Goal: Find specific page/section

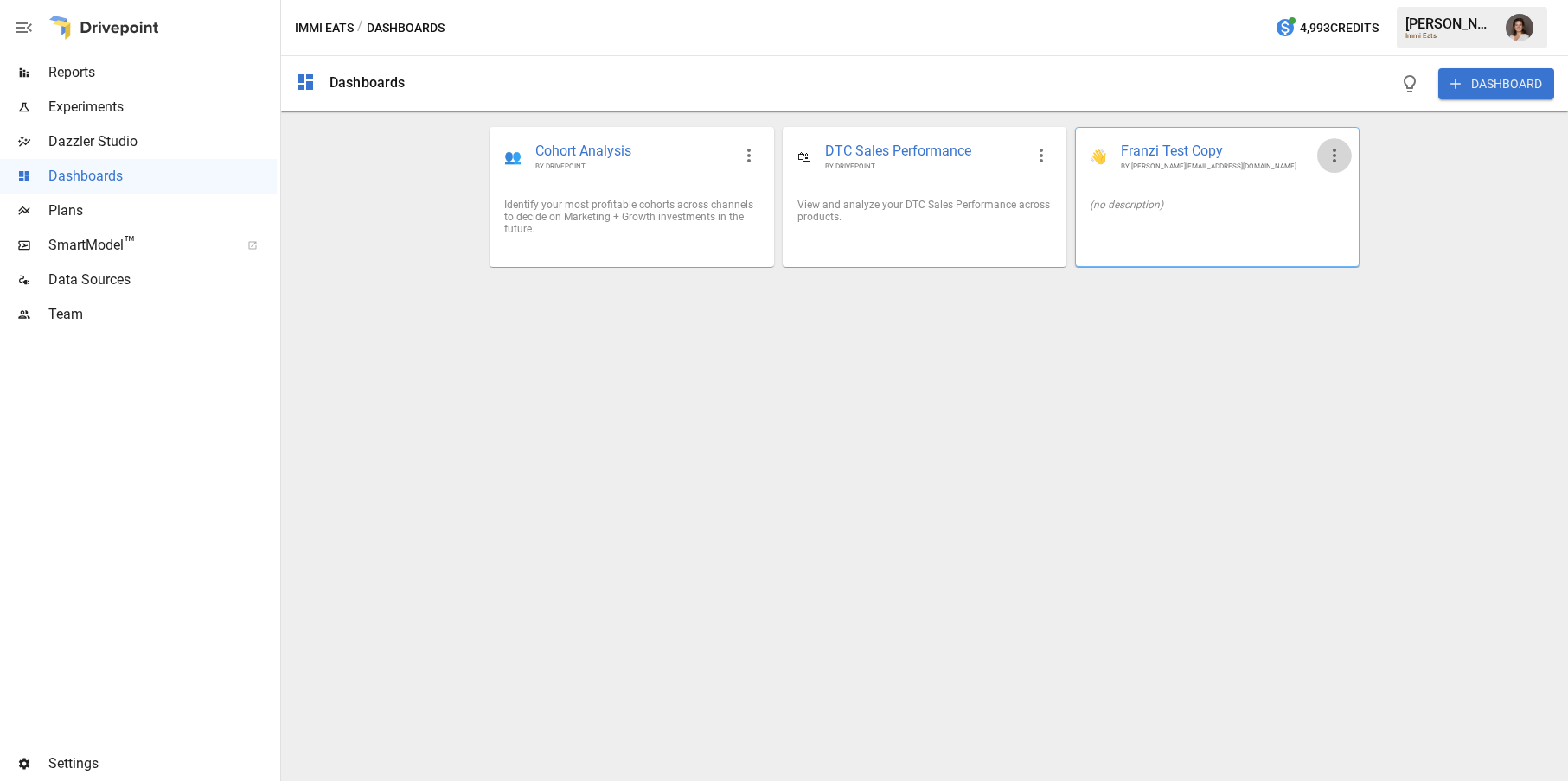
click at [1331, 155] on icon "button" at bounding box center [1334, 155] width 21 height 21
click at [1244, 324] on div at bounding box center [784, 390] width 1568 height 781
click at [100, 146] on span "Dazzler Studio" at bounding box center [162, 141] width 228 height 21
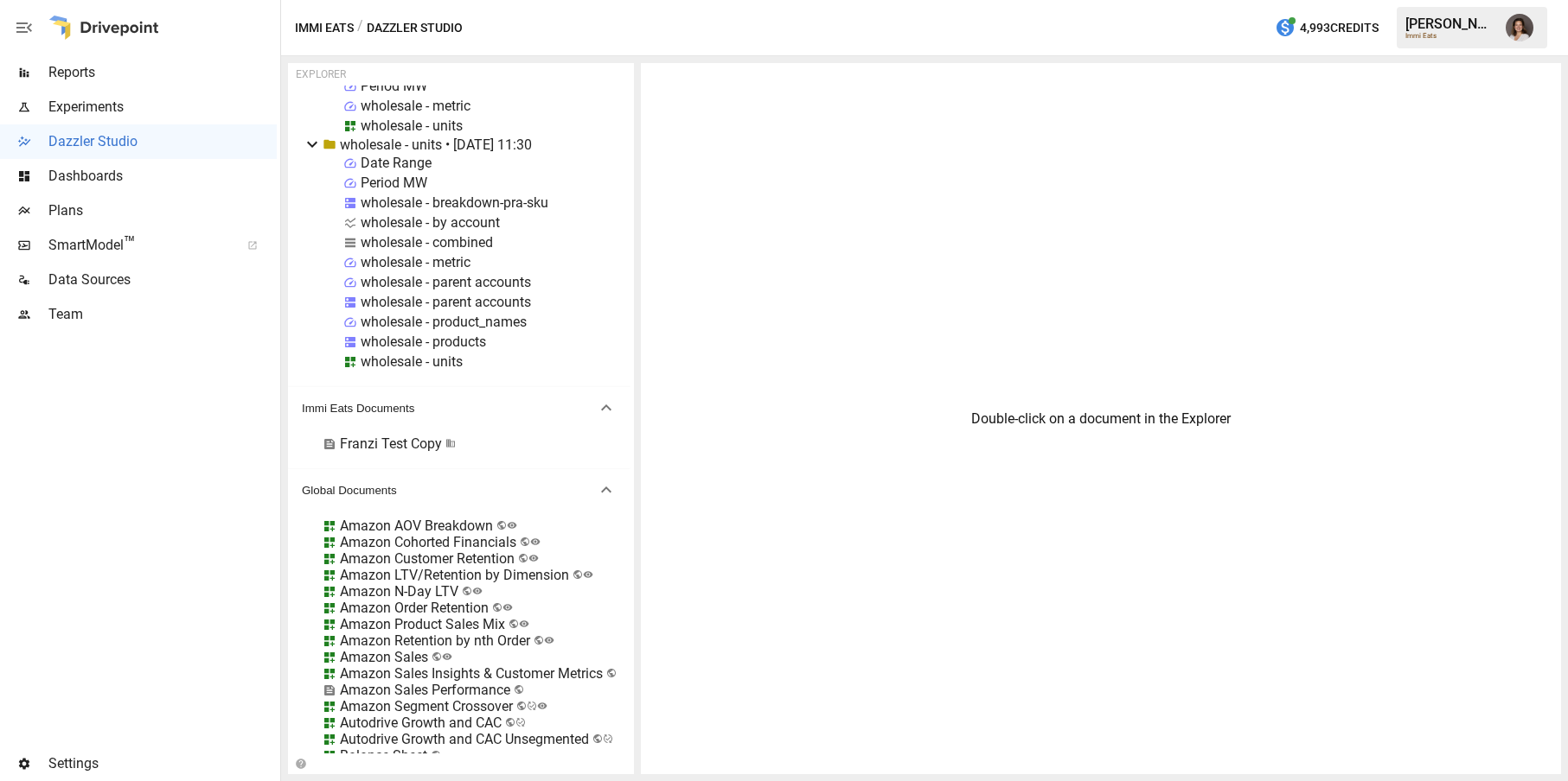
scroll to position [17830, 0]
click at [389, 442] on div "Franzi Test Copy" at bounding box center [391, 443] width 102 height 16
click at [399, 442] on div "Franzi Test Copy" at bounding box center [391, 443] width 102 height 16
click at [468, 439] on div at bounding box center [784, 390] width 1568 height 781
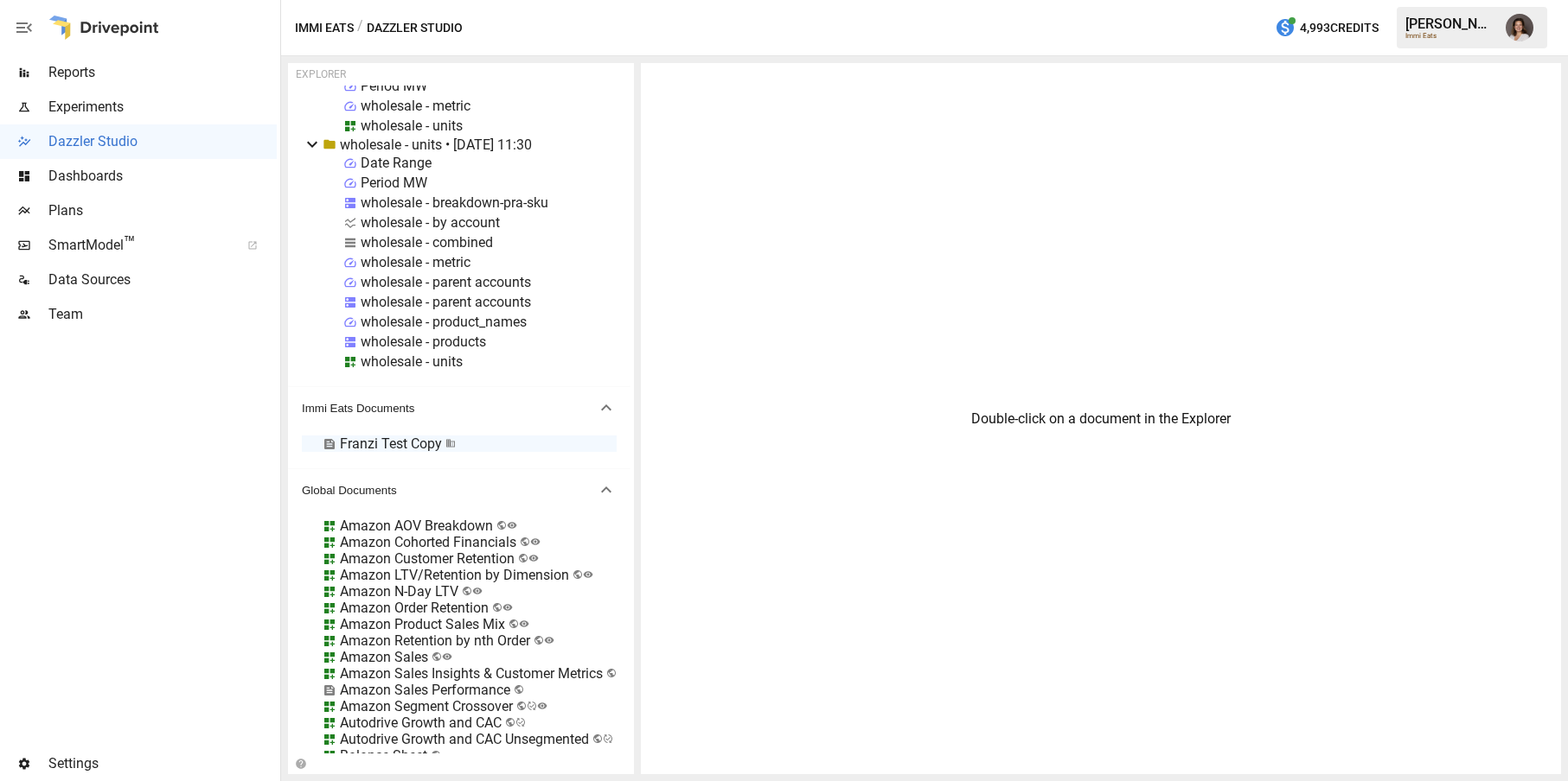
click at [443, 441] on div "Franzi Test Copy" at bounding box center [389, 444] width 133 height 16
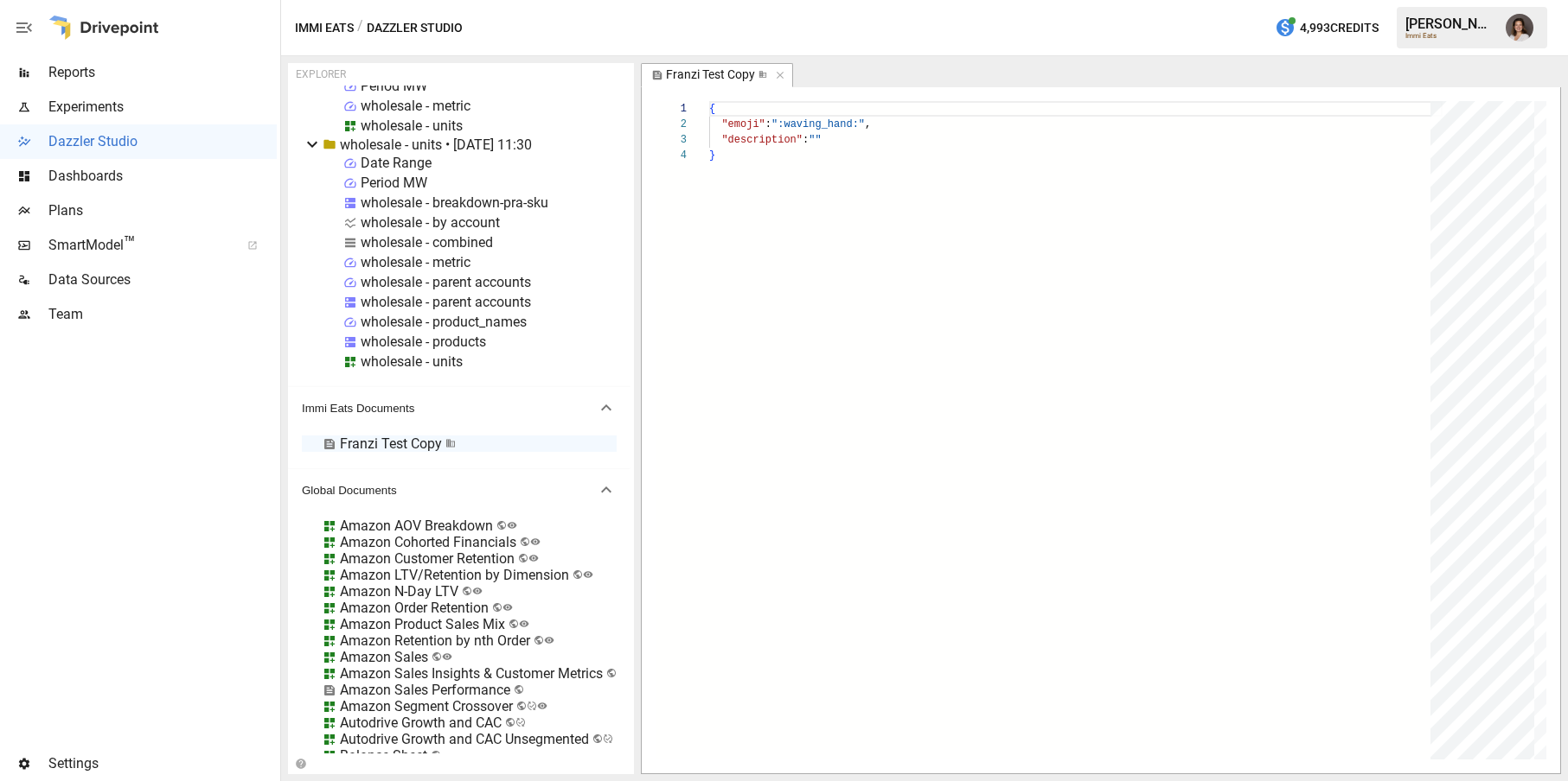
click at [461, 445] on div "Franzi Test Copy" at bounding box center [459, 444] width 315 height 16
